Goal: Information Seeking & Learning: Learn about a topic

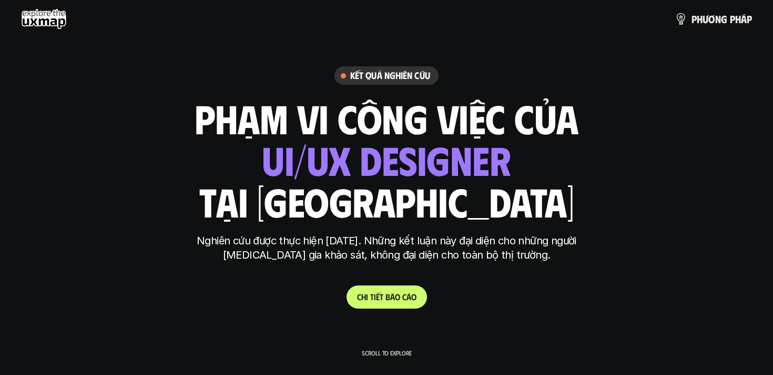
scroll to position [99, 0]
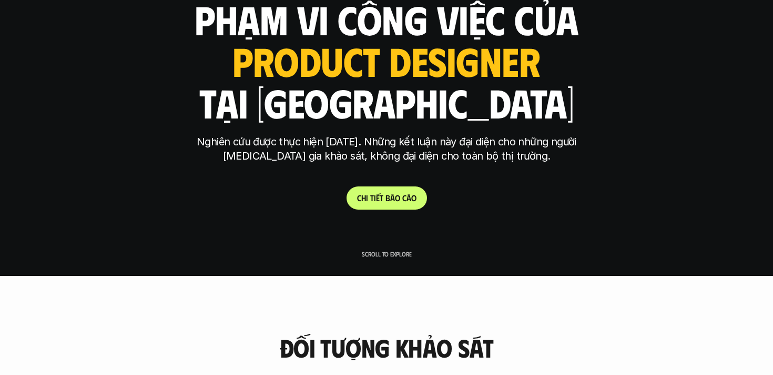
click at [356, 192] on link "C h i t i ế t b á o c á o" at bounding box center [387, 197] width 80 height 23
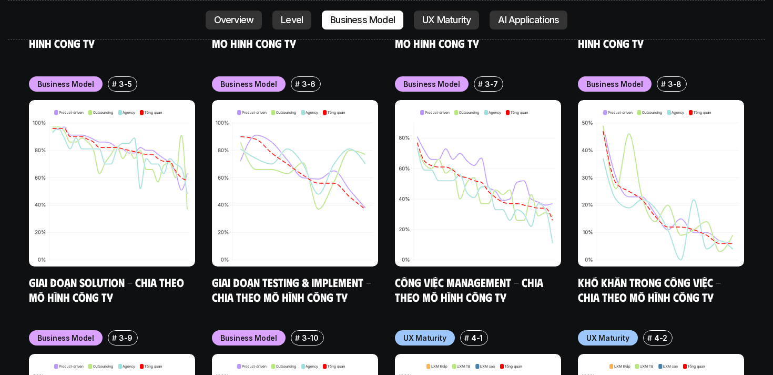
scroll to position [4528, 0]
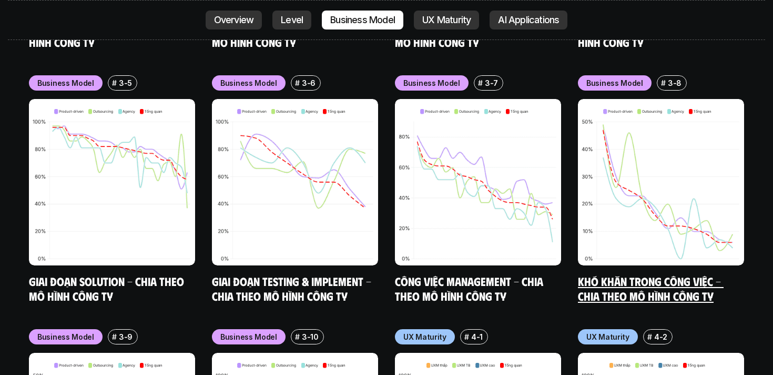
click at [653, 274] on link "Khó khăn trong công việc - Chia theo mô hình công ty" at bounding box center [651, 288] width 146 height 29
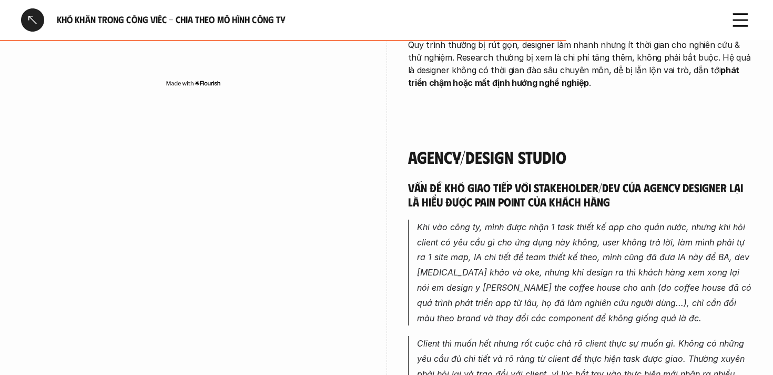
scroll to position [2122, 0]
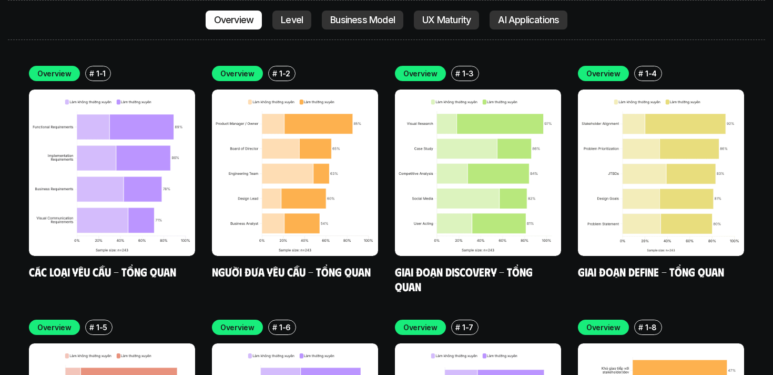
scroll to position [3015, 0]
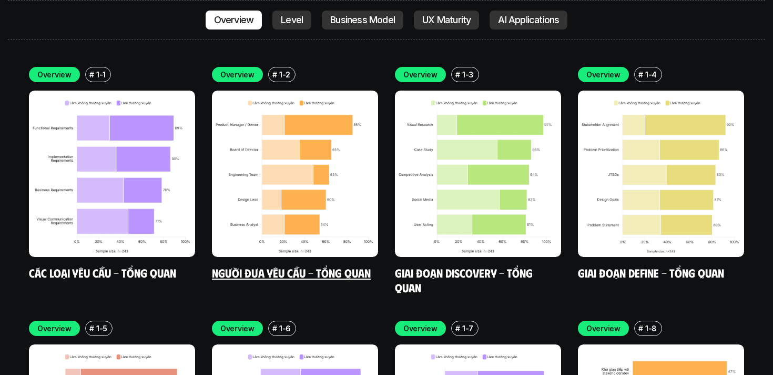
click at [353, 209] on div "Overview # 1-2 Người đưa yêu cầu - Tổng quan" at bounding box center [295, 173] width 166 height 213
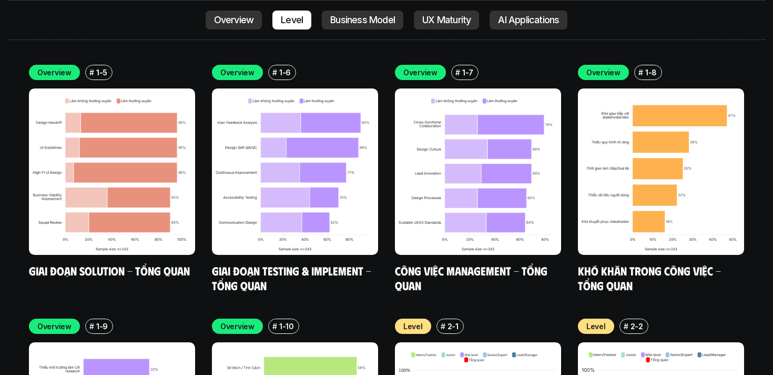
scroll to position [3246, 0]
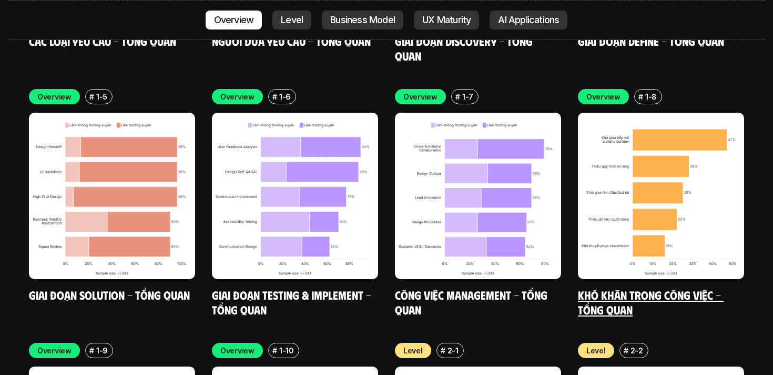
click at [636, 287] on link "Khó khăn trong công việc - Tổng quan" at bounding box center [651, 301] width 146 height 29
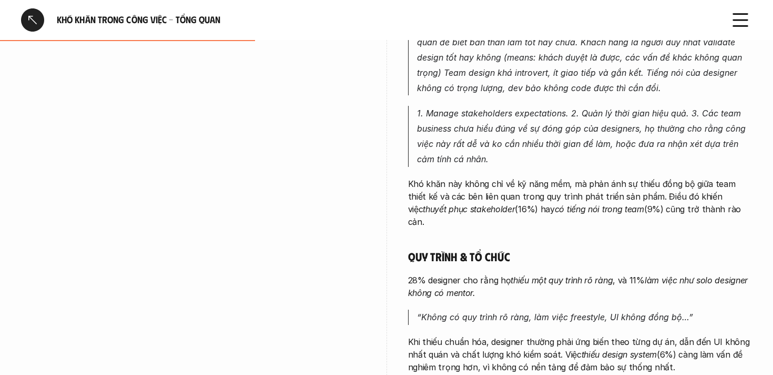
scroll to position [360, 0]
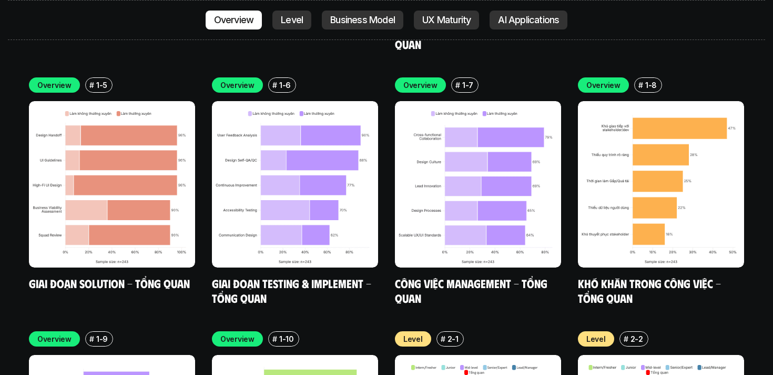
scroll to position [3273, 0]
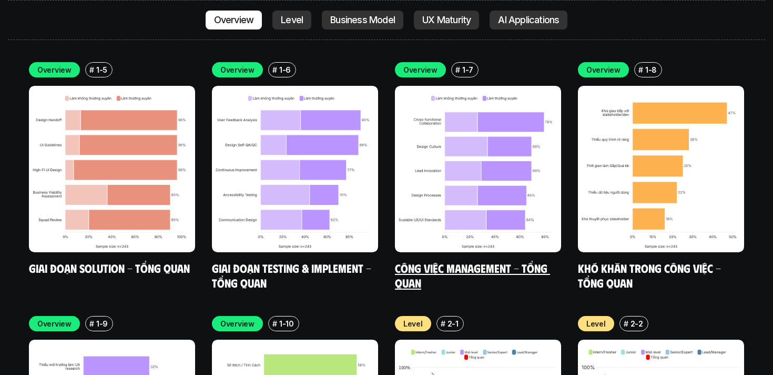
click at [518, 260] on link "Công việc Management - Tổng quan" at bounding box center [472, 274] width 155 height 29
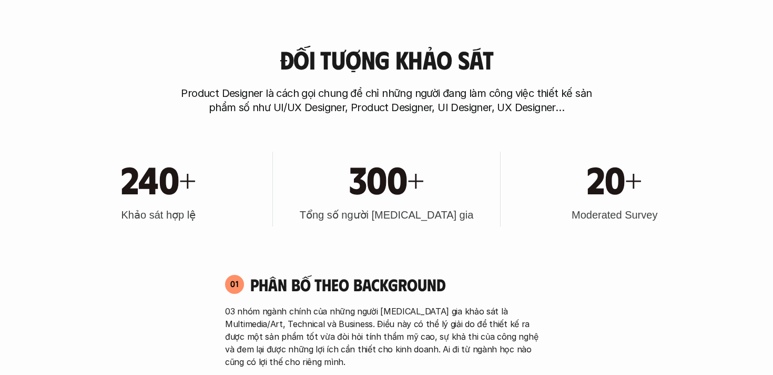
scroll to position [368, 0]
